Goal: Find contact information: Find contact information

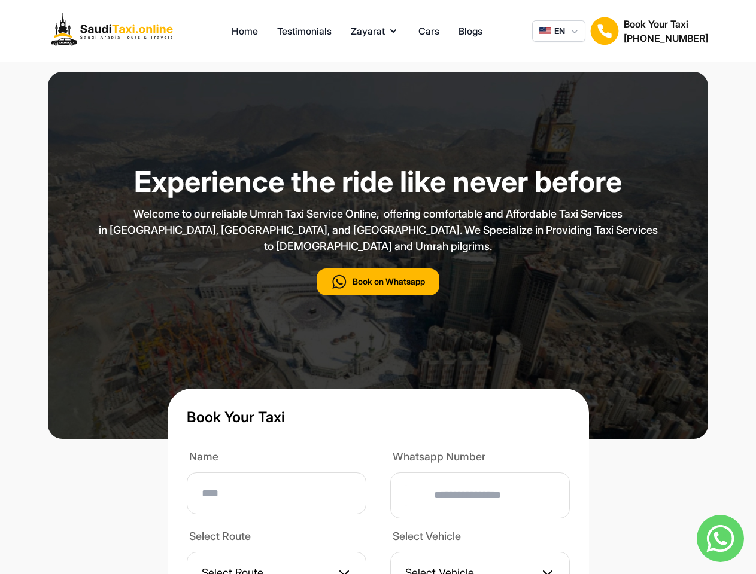
type input "**"
click at [378, 254] on p "Welcome to our reliable Umrah Taxi Service Online, offering comfortable and Aff…" at bounding box center [378, 230] width 598 height 48
click at [375, 31] on button "Zayarat" at bounding box center [375, 31] width 48 height 14
click at [558, 31] on span "EN" at bounding box center [559, 31] width 11 height 12
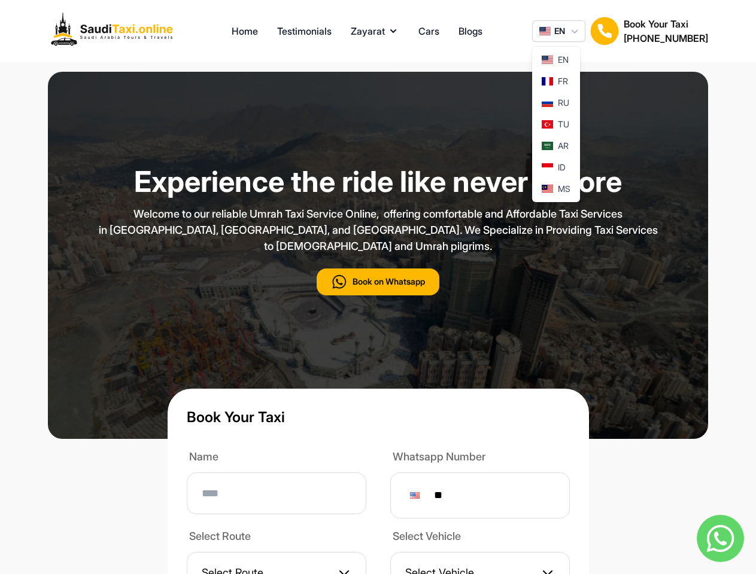
click at [604, 31] on img at bounding box center [604, 31] width 29 height 29
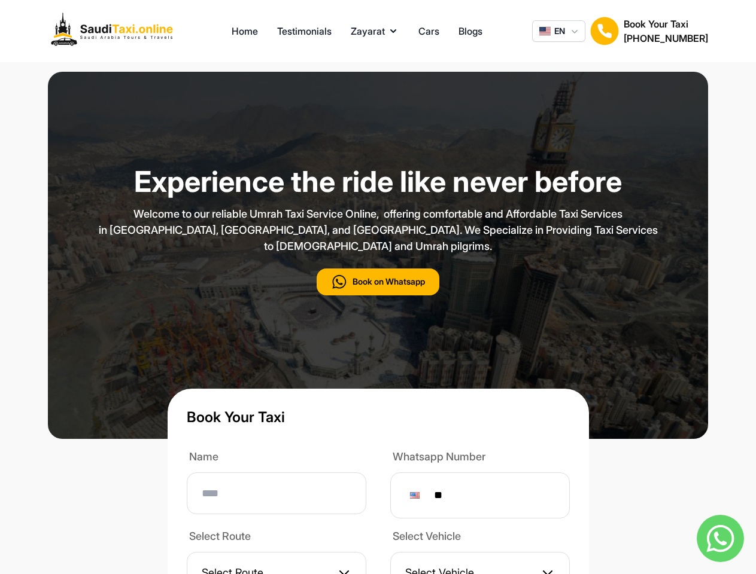
click at [665, 31] on h2 "[PHONE_NUMBER]" at bounding box center [665, 38] width 84 height 14
click at [378, 296] on button "Book on Whatsapp" at bounding box center [378, 282] width 123 height 27
click at [720, 539] on img at bounding box center [719, 538] width 47 height 47
click at [419, 499] on div at bounding box center [415, 495] width 10 height 7
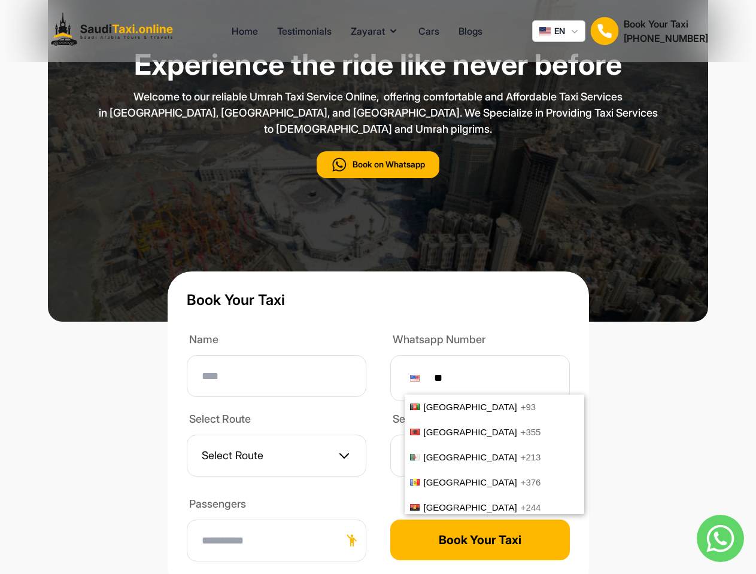
scroll to position [4974, 0]
